Goal: Navigation & Orientation: Find specific page/section

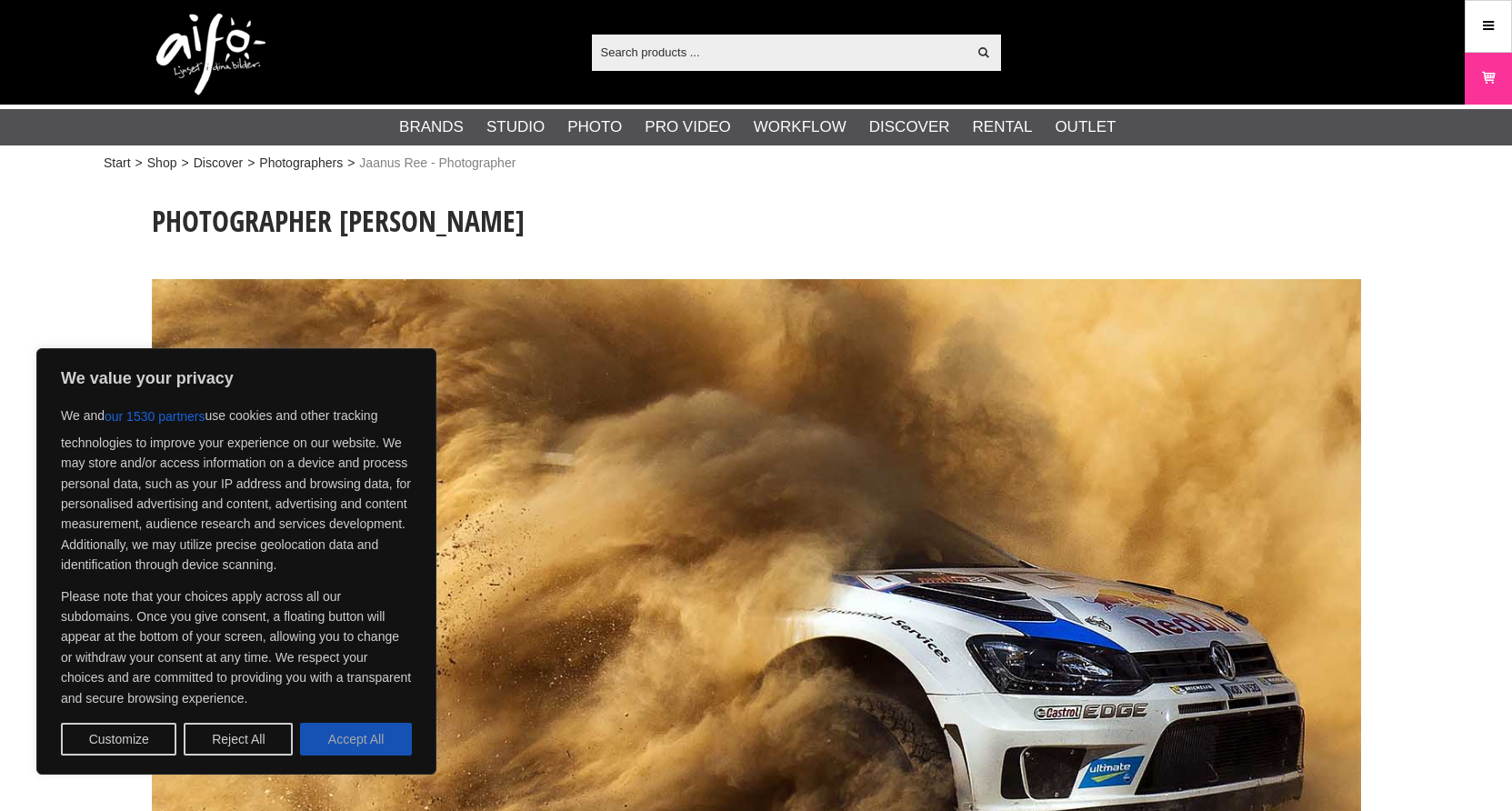
click at [362, 734] on button "Accept All" at bounding box center [355, 739] width 112 height 33
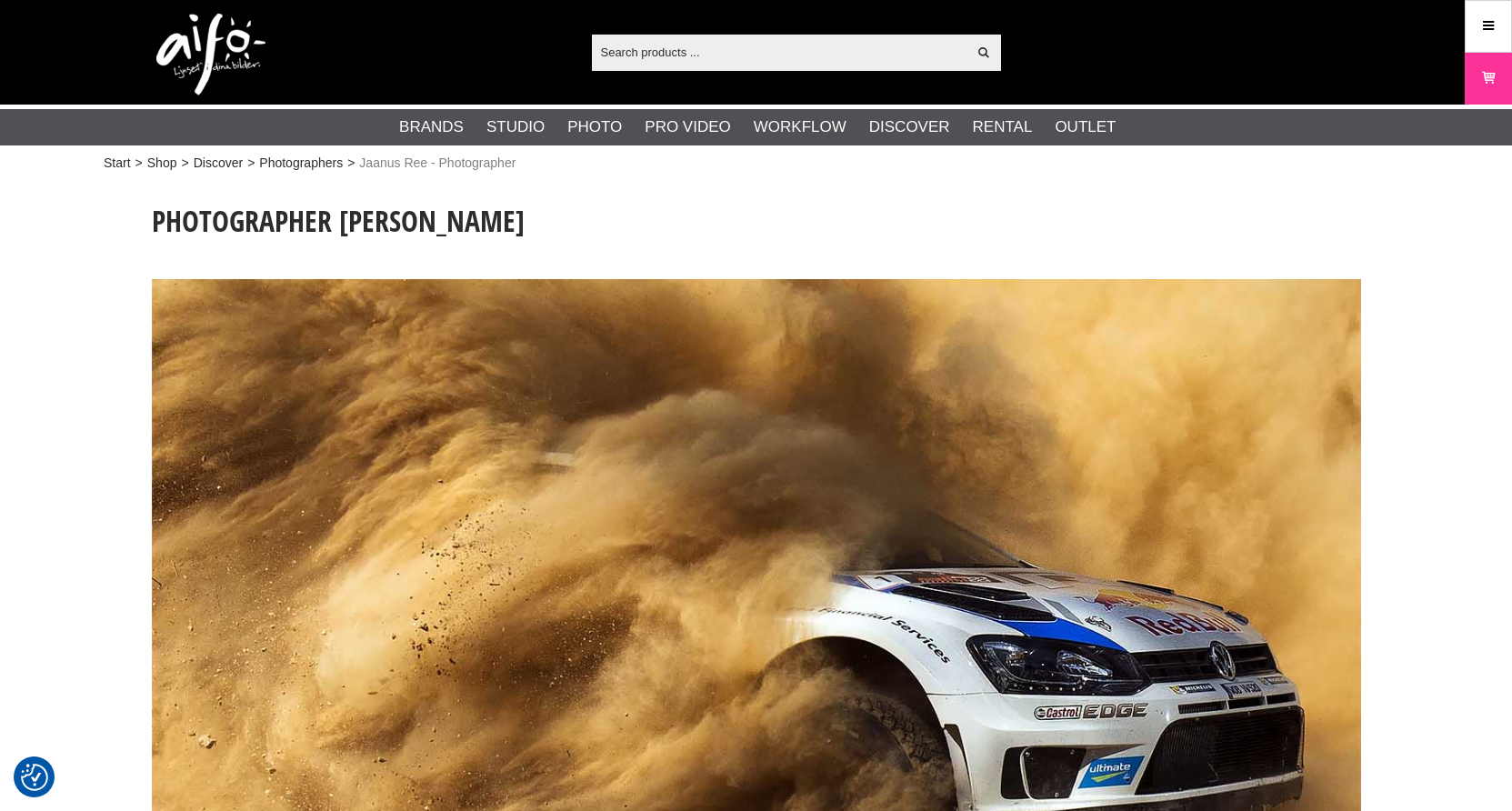
checkbox input "true"
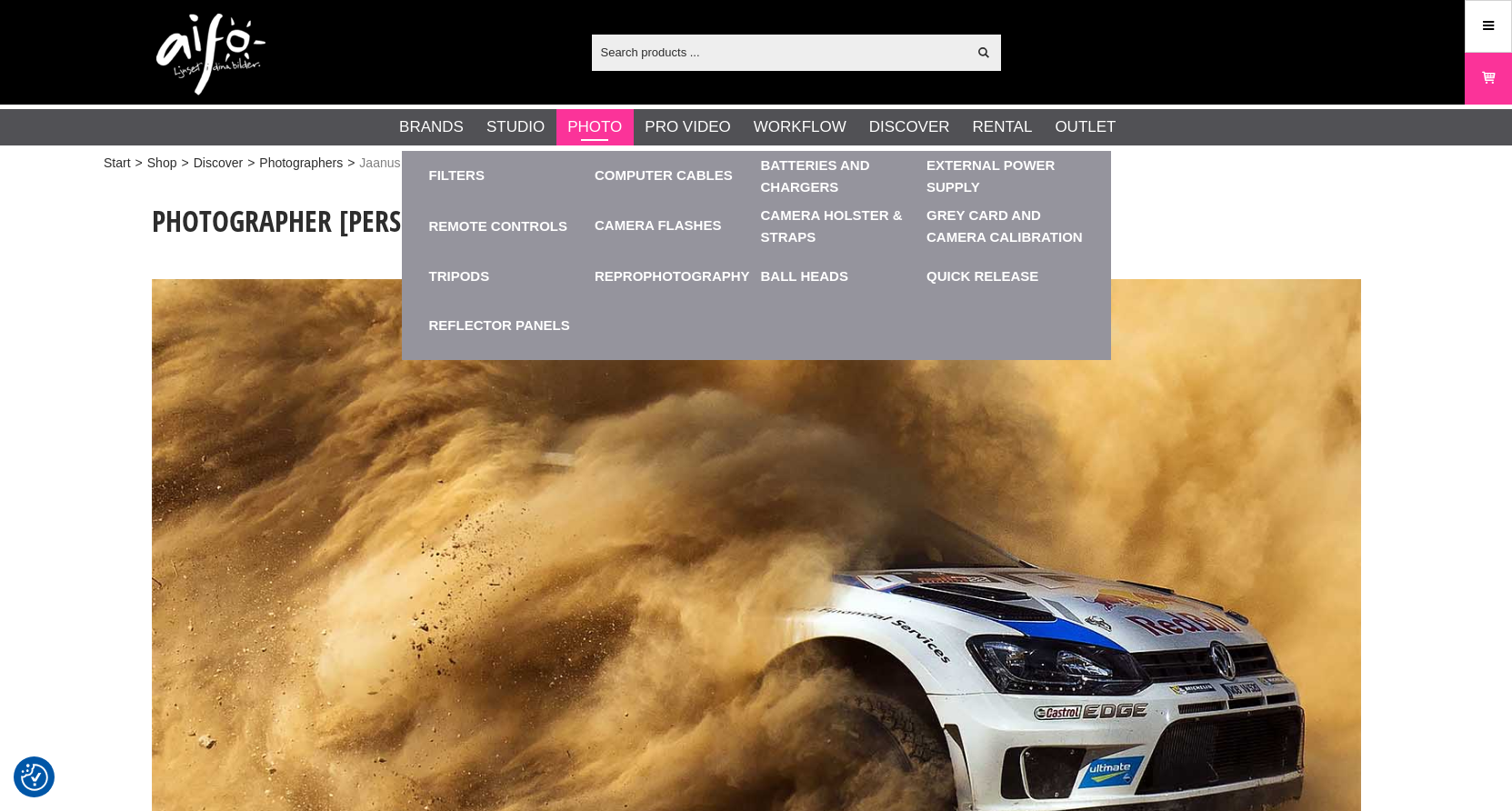
click at [597, 123] on link "Photo" at bounding box center [594, 127] width 54 height 23
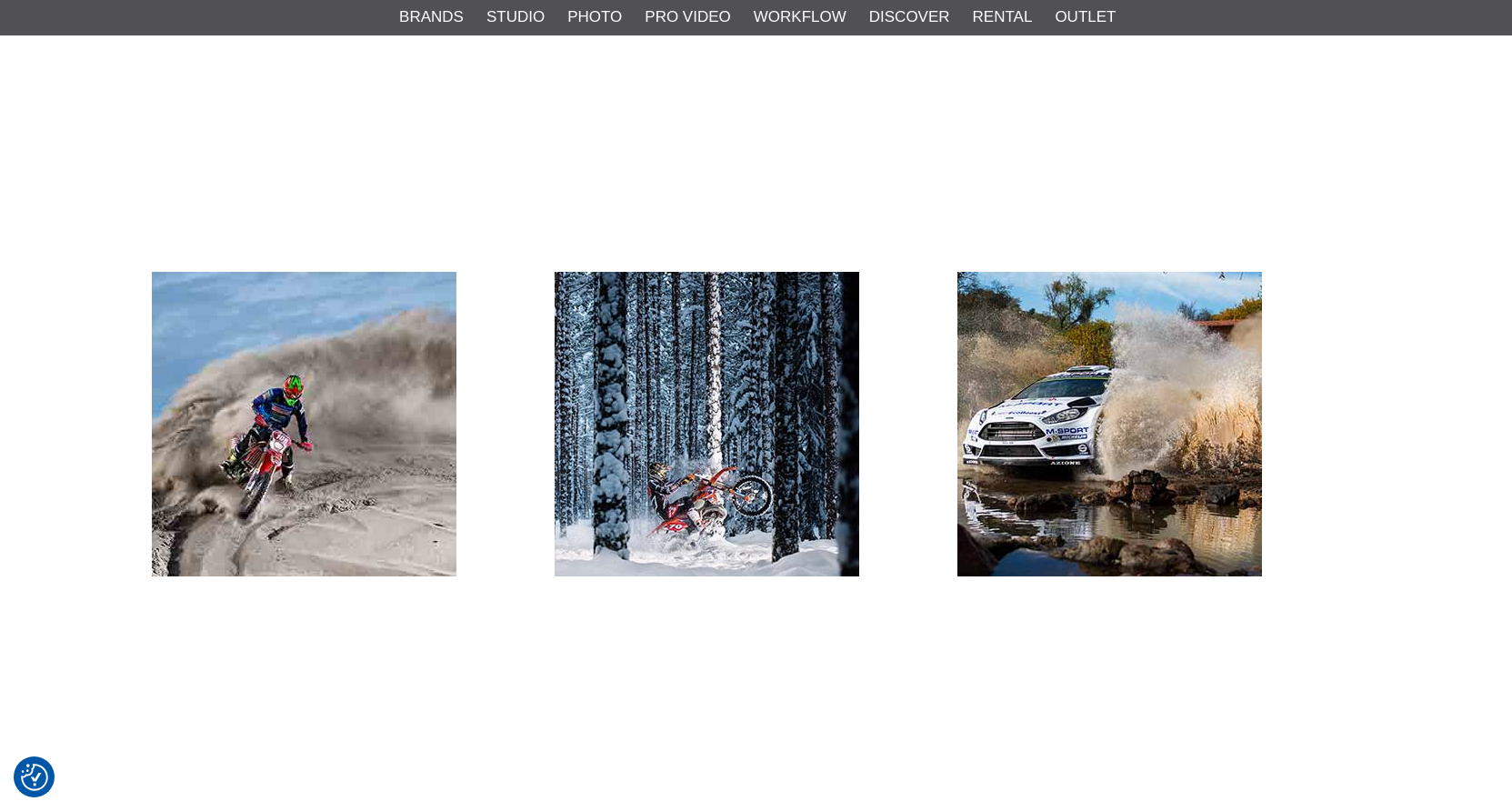
scroll to position [1455, 0]
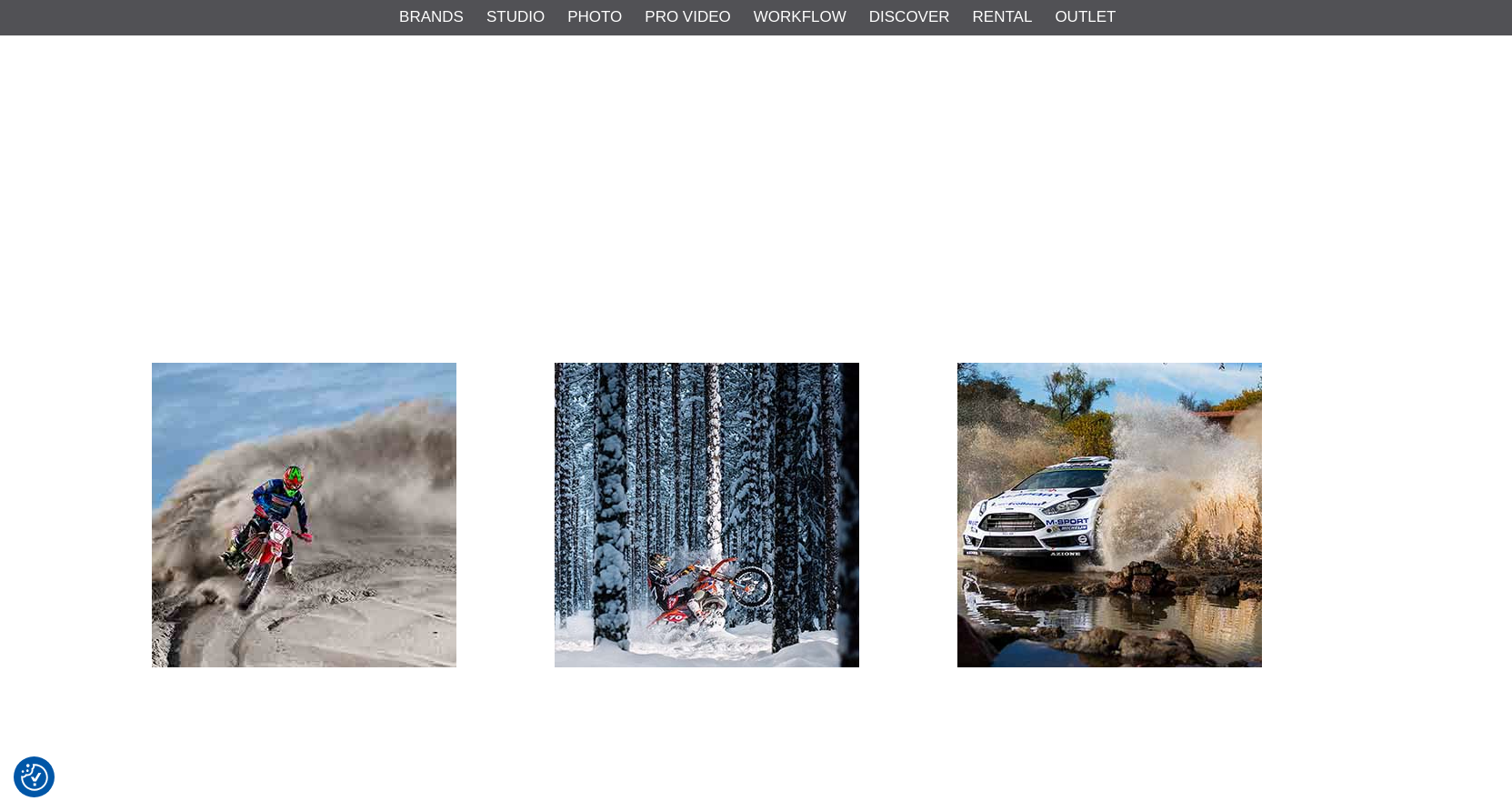
click at [1097, 438] on img at bounding box center [1110, 515] width 305 height 305
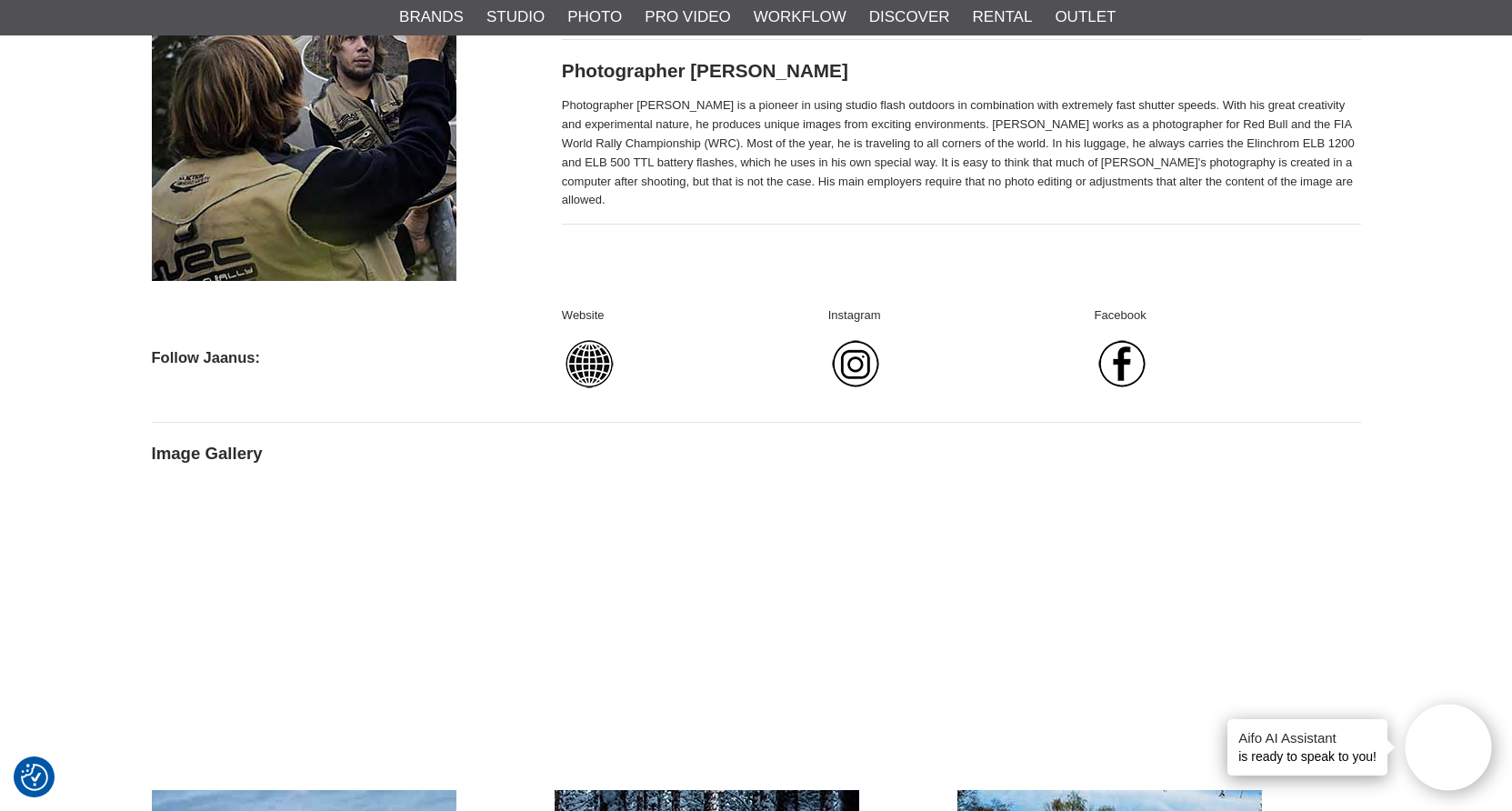
scroll to position [1000, 0]
